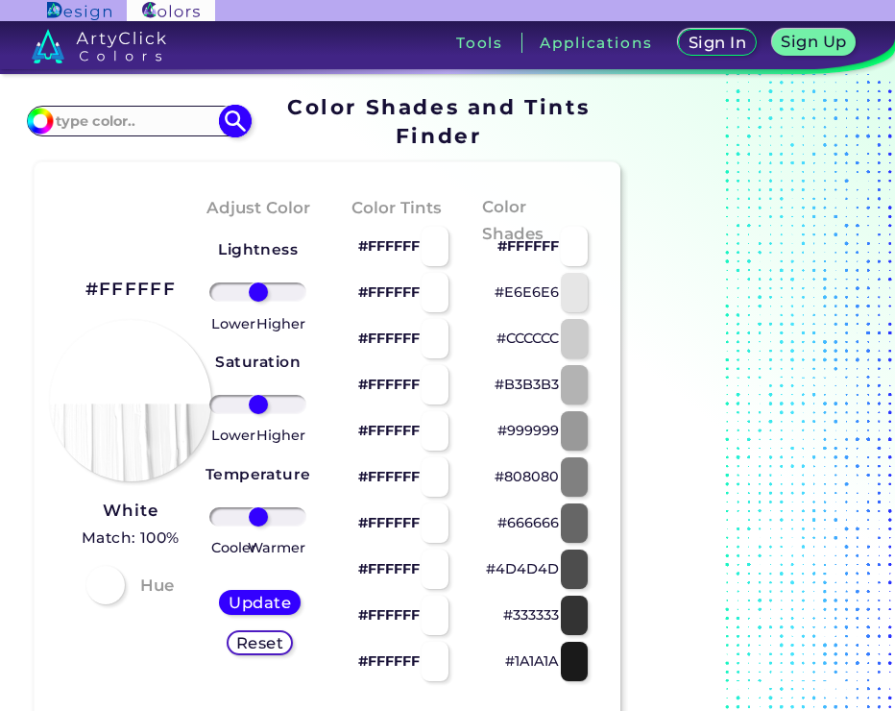
click at [123, 127] on input at bounding box center [138, 121] width 179 height 26
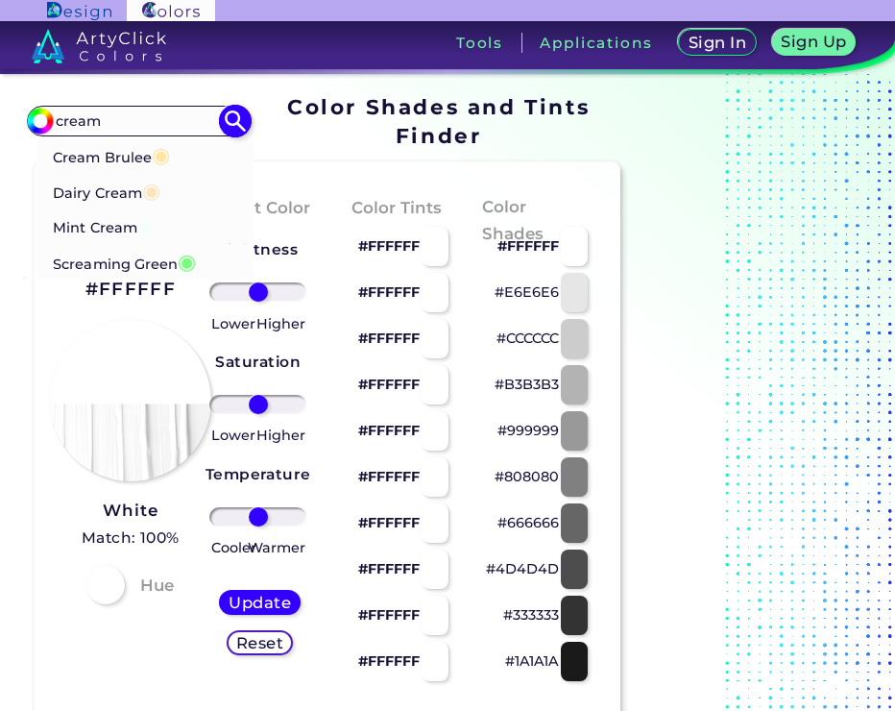
type input "cream"
click at [160, 185] on span "◉" at bounding box center [151, 190] width 18 height 25
type input "#f9e4bc"
type input "#F9E4BC"
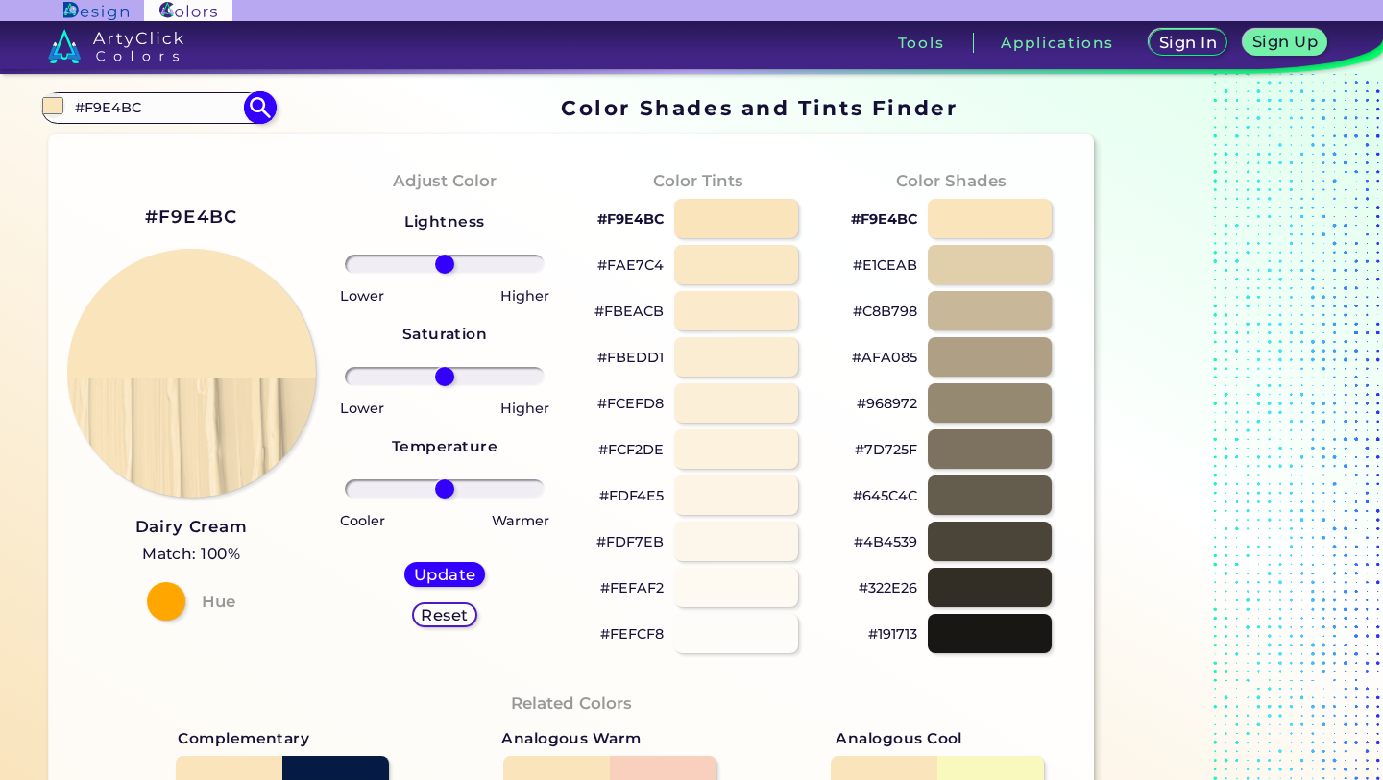
click at [268, 108] on img at bounding box center [261, 108] width 34 height 34
type input "#f9e4bc"
click at [204, 111] on input "#F9E4BC" at bounding box center [157, 108] width 179 height 26
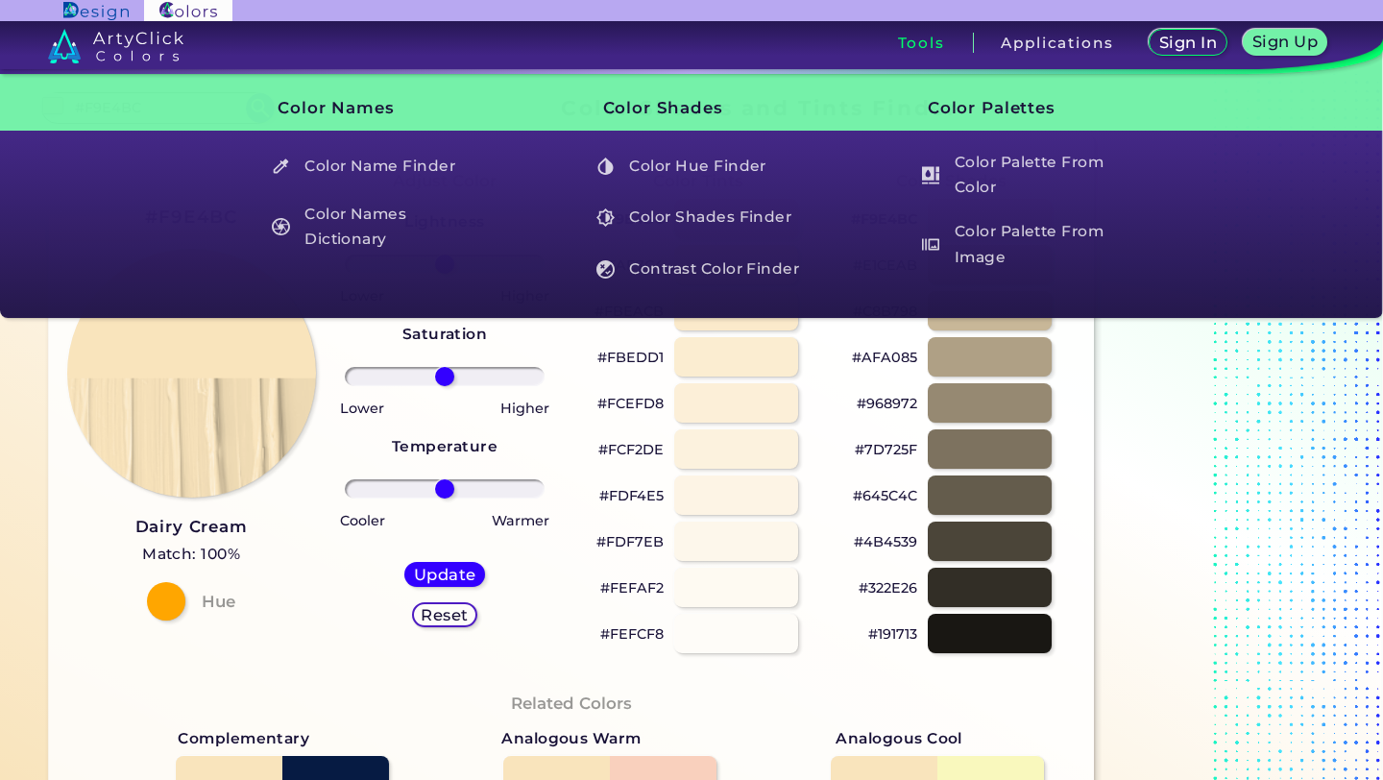
click at [117, 39] on img at bounding box center [115, 46] width 135 height 35
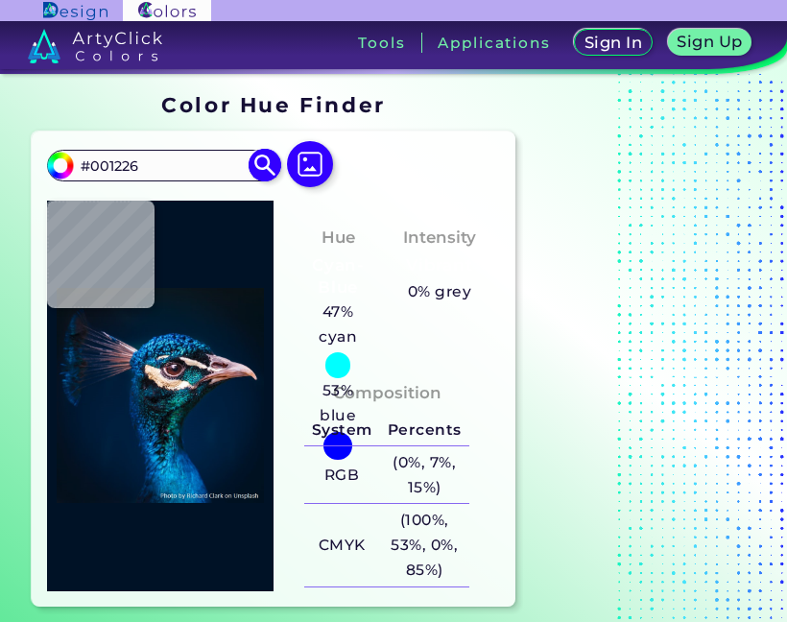
type input "#000000"
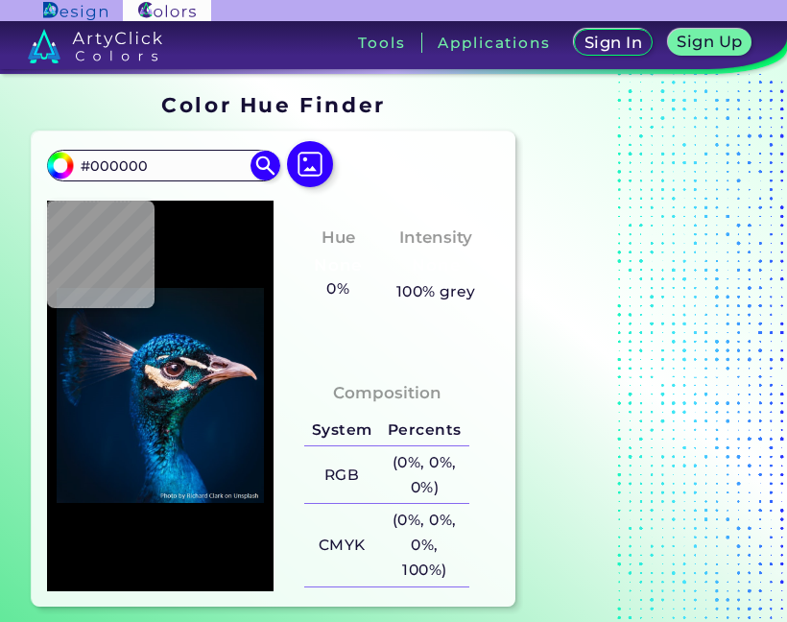
type input "#011425"
type input "#001f3e"
type input "#001F3E"
type input "#002448"
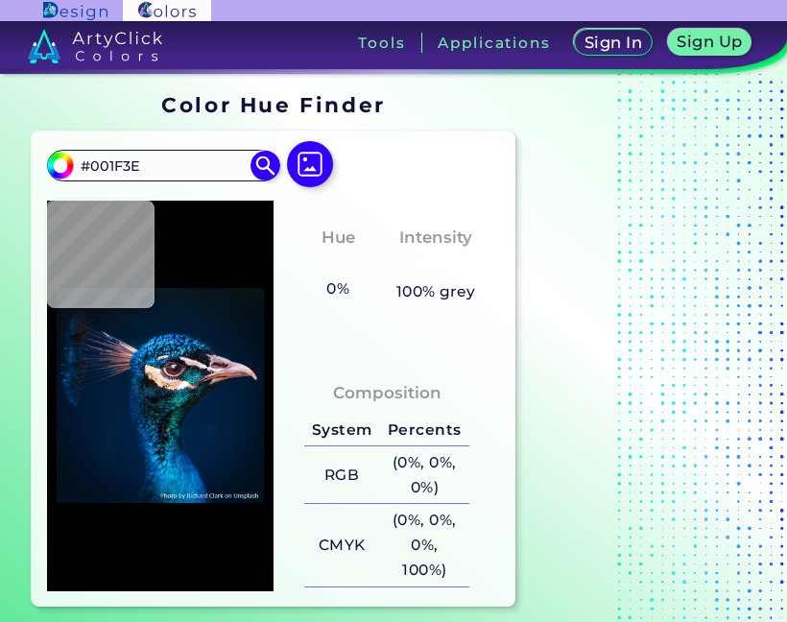
type input "#002448"
type input "#04151e"
type input "#04151E"
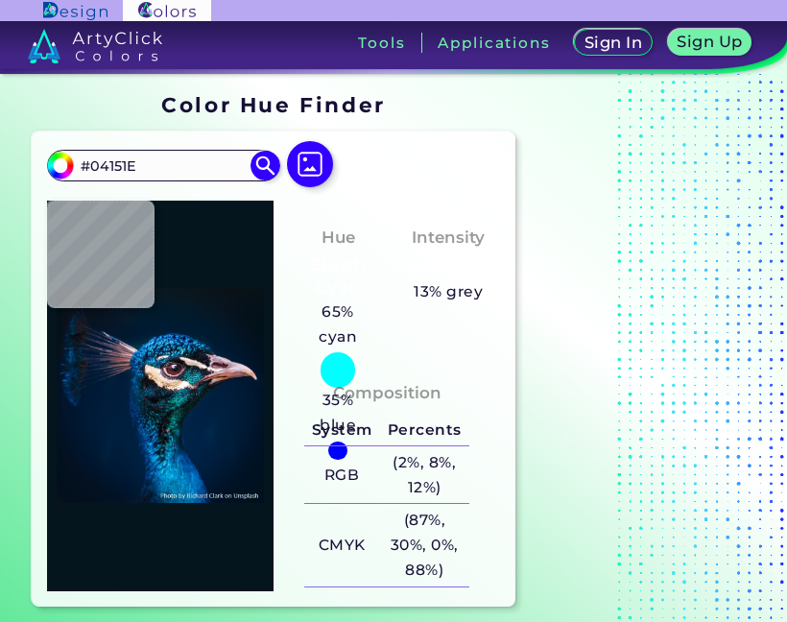
type input "#003260"
type input "#002b5d"
type input "#002B5D"
type input "#024078"
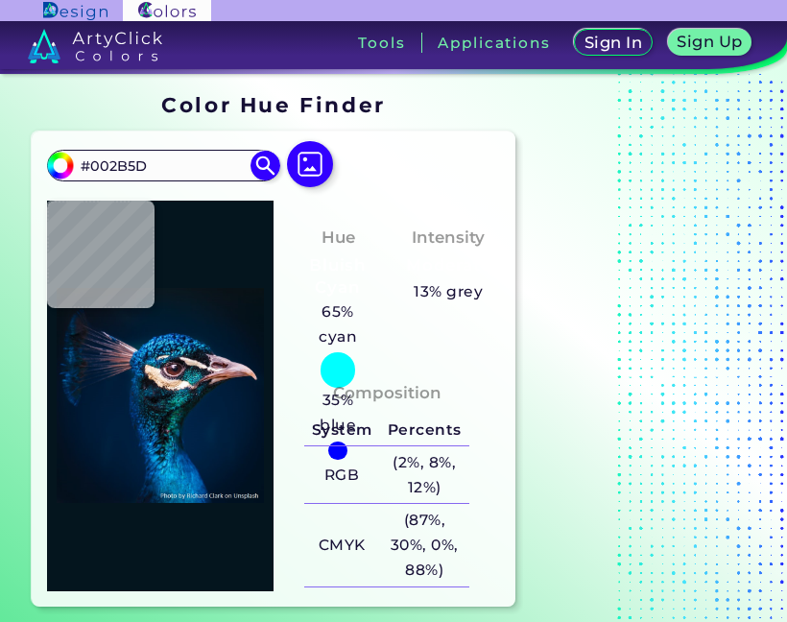
type input "#024078"
type input "#013774"
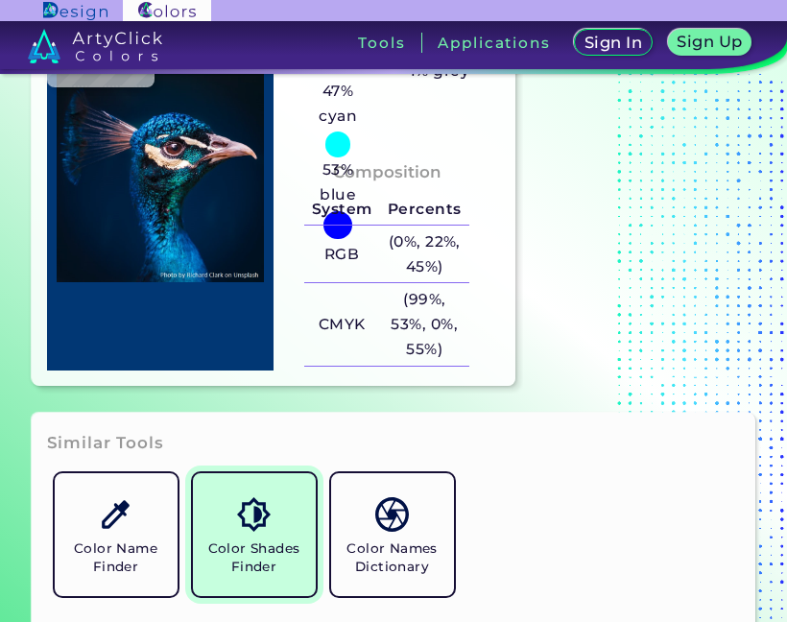
scroll to position [230, 0]
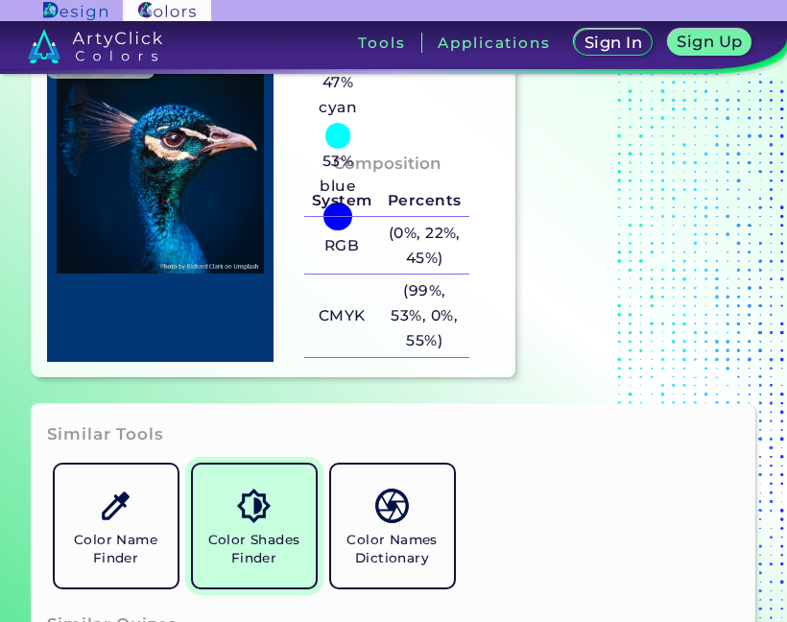
click at [217, 516] on link "Color Shades Finder" at bounding box center [254, 526] width 138 height 138
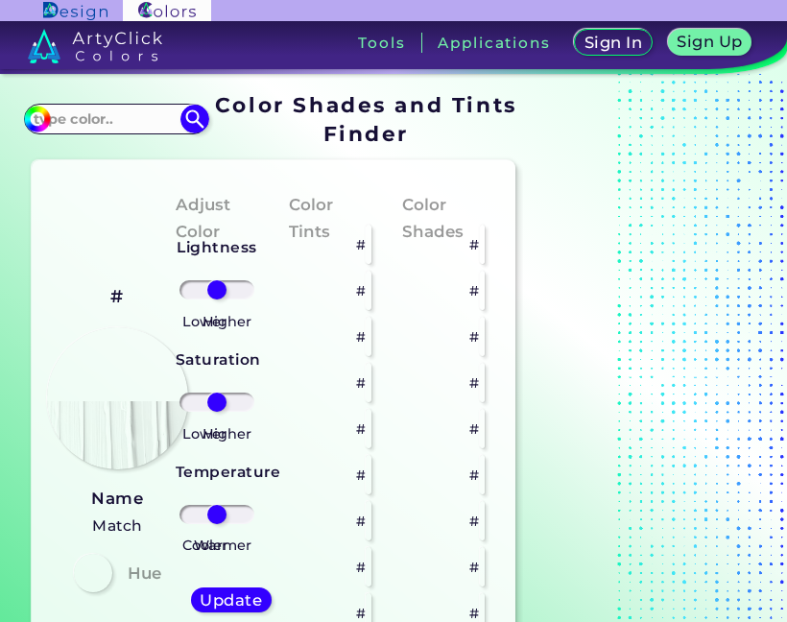
type input "#b29a89"
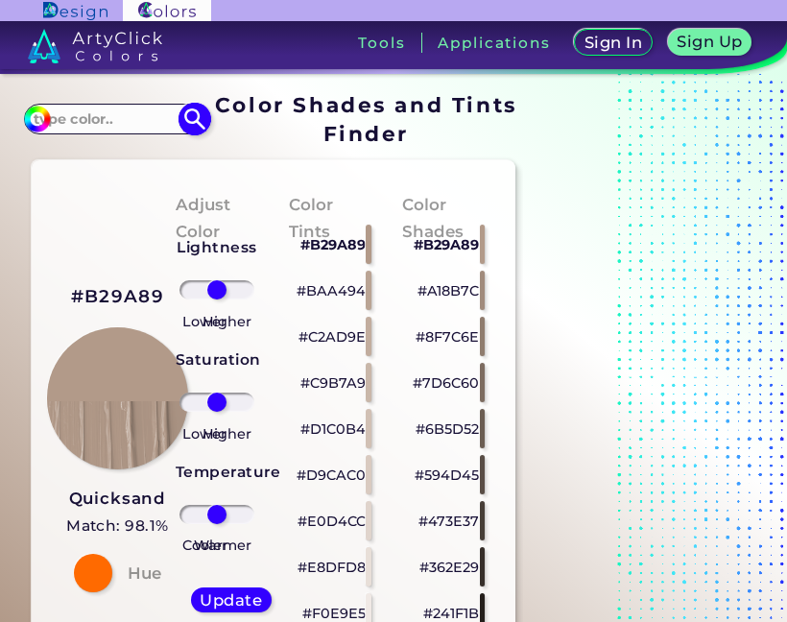
click at [127, 114] on input at bounding box center [116, 120] width 179 height 26
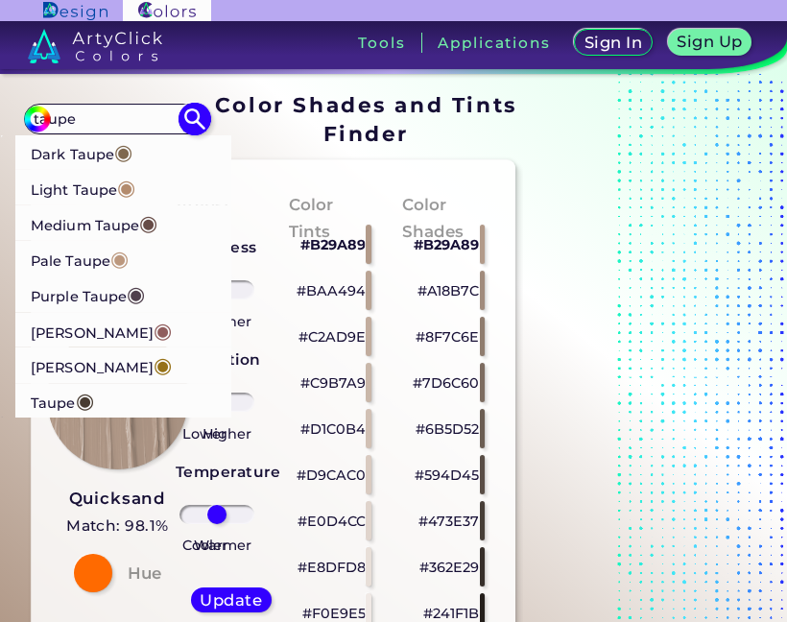
scroll to position [1, 0]
type input "taupe"
click at [137, 152] on li "Dark Taupe ◉" at bounding box center [123, 151] width 217 height 36
type input "#7f684e"
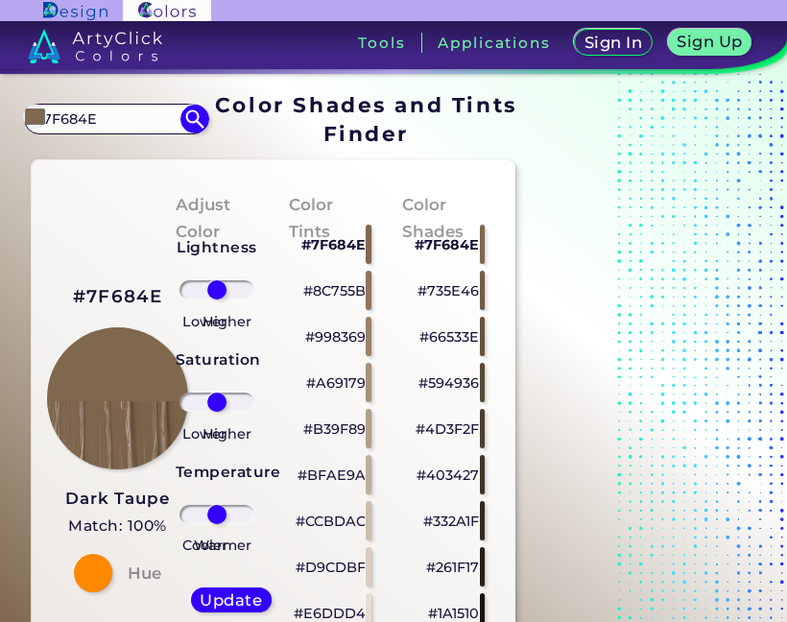
drag, startPoint x: 131, startPoint y: 119, endPoint x: 14, endPoint y: 108, distance: 116.8
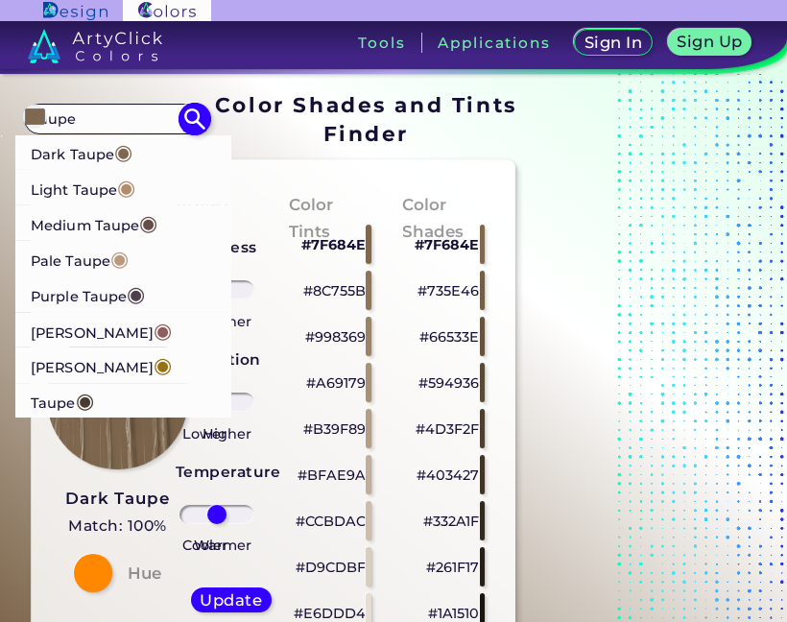
type input "taupe"
click at [87, 212] on p "Medium Taupe ◉" at bounding box center [94, 224] width 127 height 36
type input "#674c47"
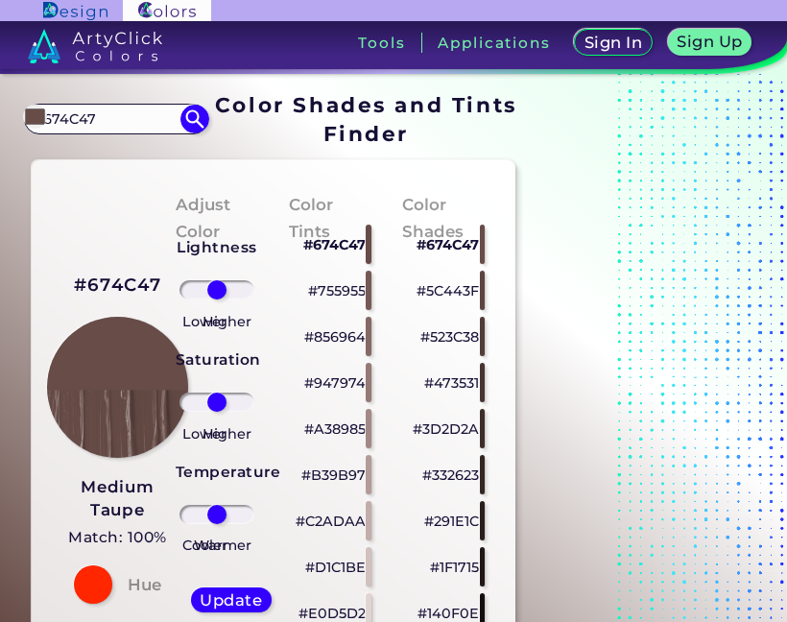
drag, startPoint x: 125, startPoint y: 116, endPoint x: -86, endPoint y: 95, distance: 212.3
click at [0, 95] on html "Sign In Sign Up My Profile My Details Color Palettes Sign Out Tools Application…" at bounding box center [393, 311] width 787 height 622
type input "taipe"
type input "#000000"
drag, startPoint x: 77, startPoint y: 110, endPoint x: 90, endPoint y: 142, distance: 34.4
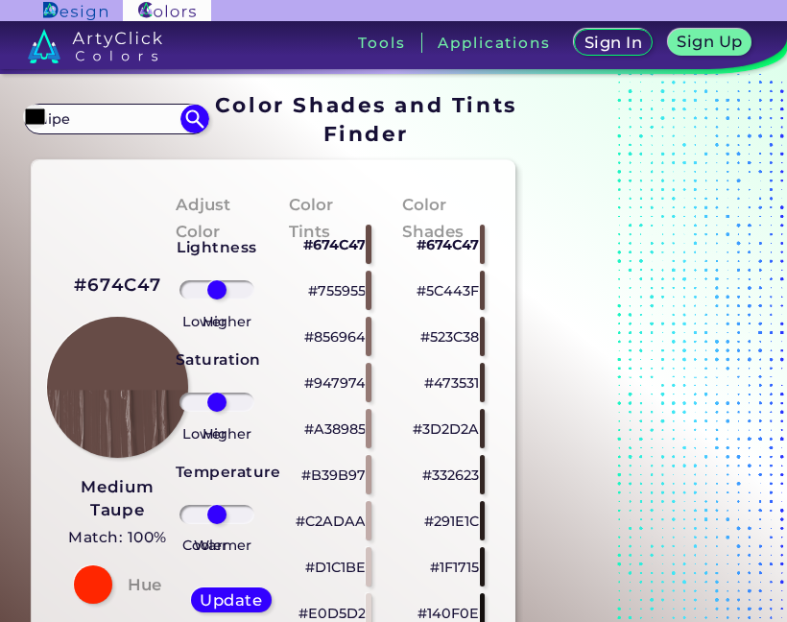
click at [90, 142] on section "#000000 taipe Acadia ◉ Acid Green ◉ Aero Blue ◉ Alabaster ◉ Albescent White ◉ A…" at bounding box center [274, 119] width 500 height 66
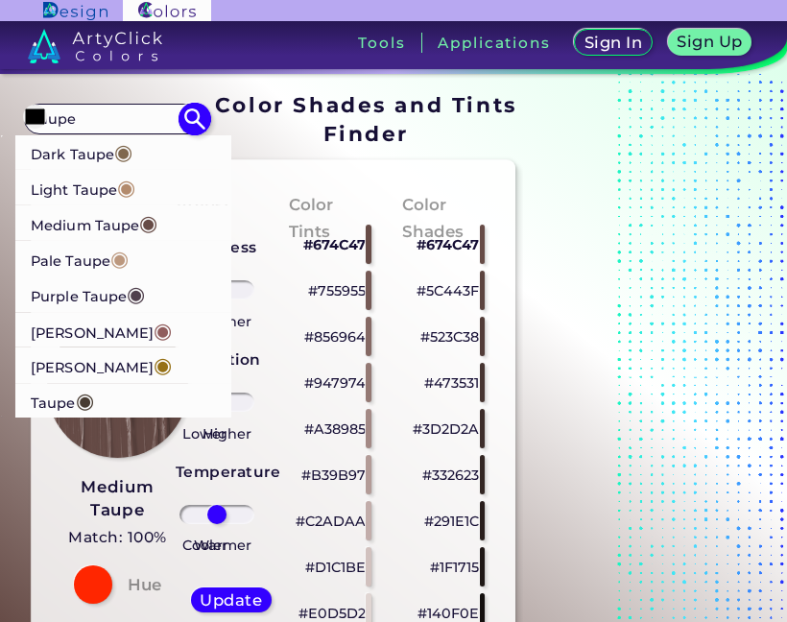
scroll to position [1, 0]
type input "taupe"
click at [132, 184] on span "◉" at bounding box center [126, 186] width 18 height 25
type input "#b38b6d"
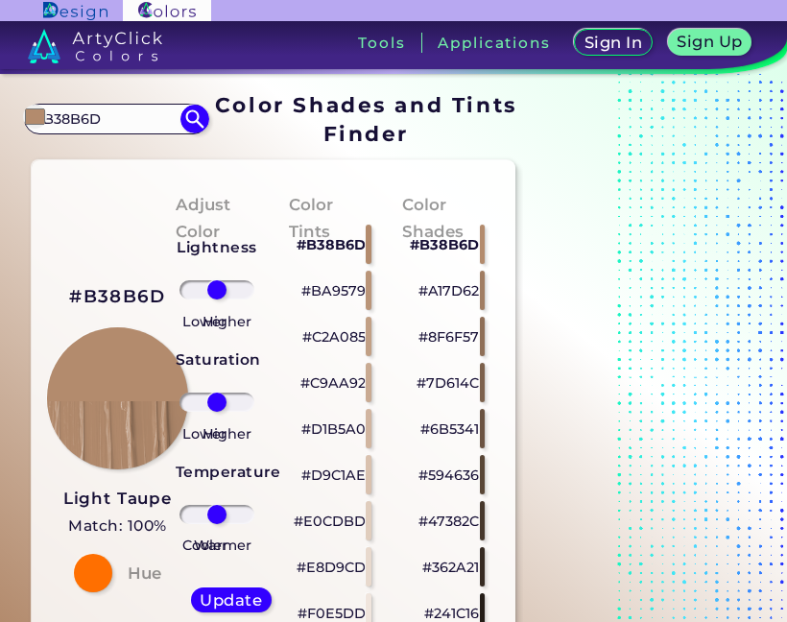
drag, startPoint x: 113, startPoint y: 125, endPoint x: -26, endPoint y: 109, distance: 140.2
click at [0, 109] on html "Sign In Sign Up My Profile My Details Color Palettes Sign Out Tools Application…" at bounding box center [393, 311] width 787 height 622
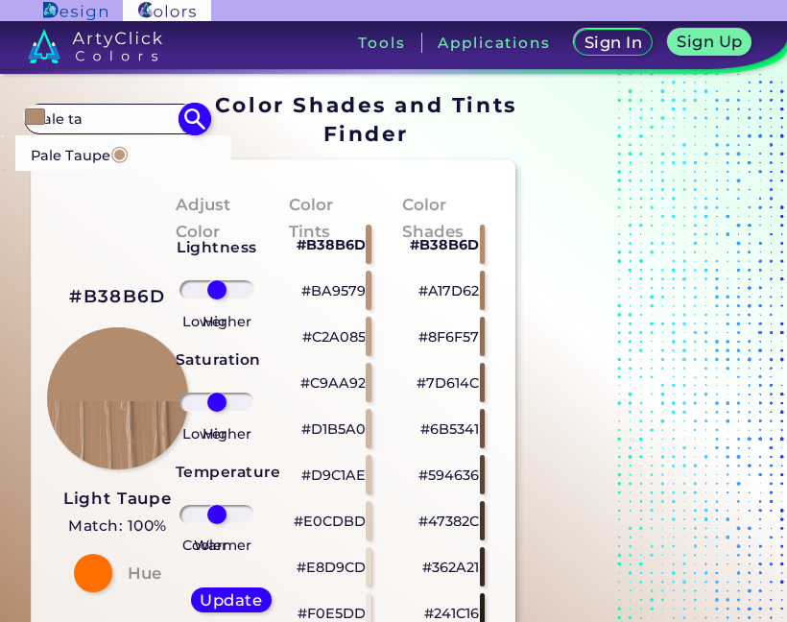
type input "pale ta"
click at [70, 158] on p "Pale Taupe ◉" at bounding box center [80, 153] width 98 height 36
type input "#bc987e"
type input "#BC987E"
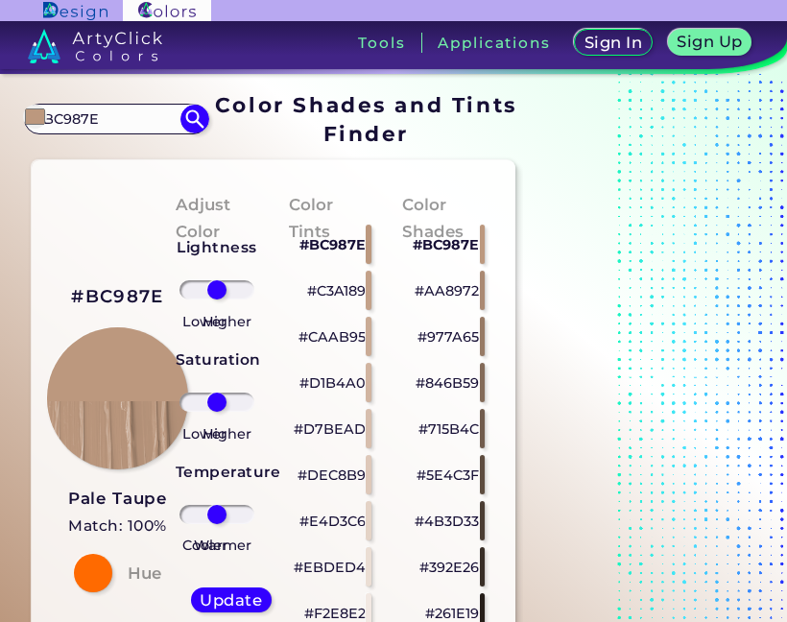
drag, startPoint x: 117, startPoint y: 121, endPoint x: 7, endPoint y: 115, distance: 110.6
